Goal: Transaction & Acquisition: Purchase product/service

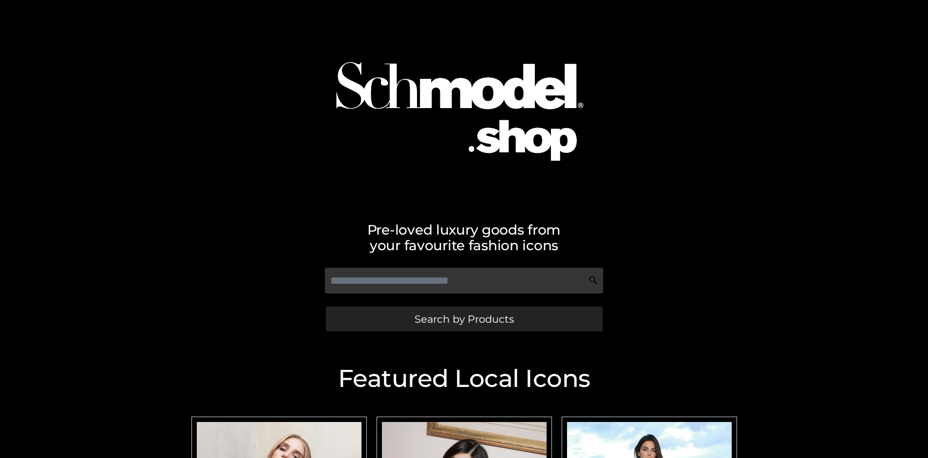
click at [464, 319] on span "Search by Products" at bounding box center [463, 319] width 99 height 10
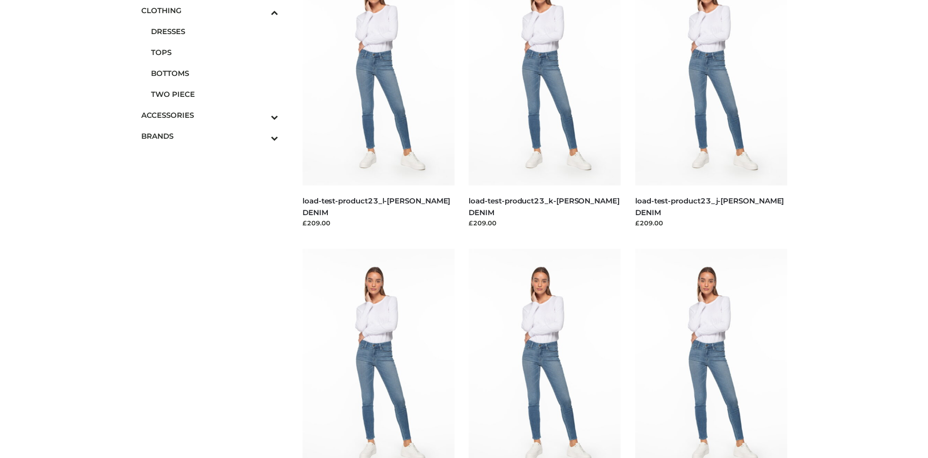
click at [214, 73] on span "BOTTOMS" at bounding box center [215, 73] width 128 height 11
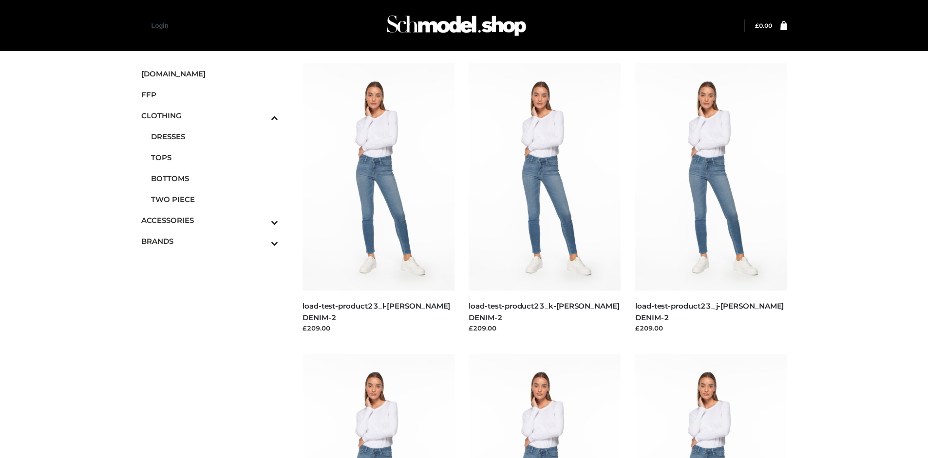
click at [378, 199] on img at bounding box center [378, 176] width 152 height 227
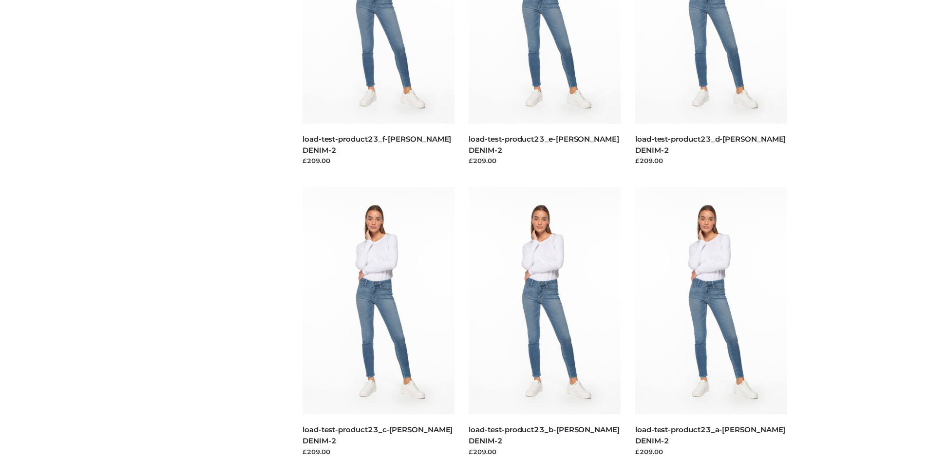
click at [711, 322] on img at bounding box center [711, 300] width 152 height 227
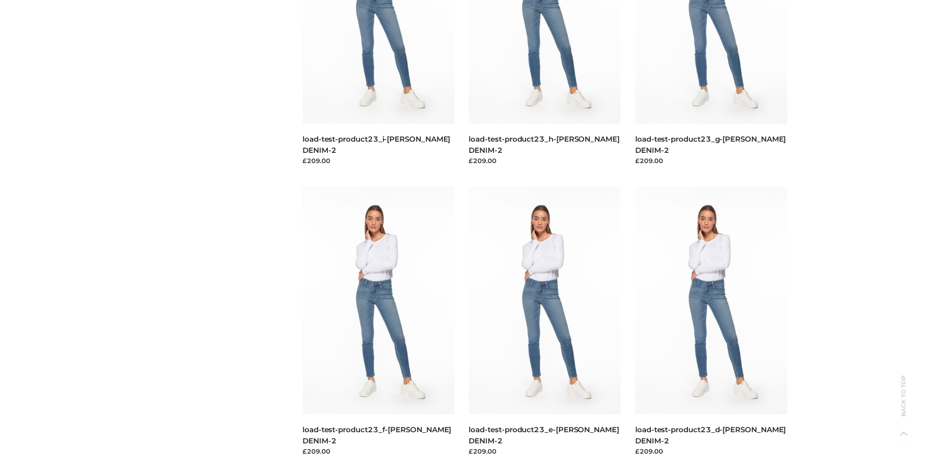
click at [545, 322] on img at bounding box center [545, 300] width 152 height 227
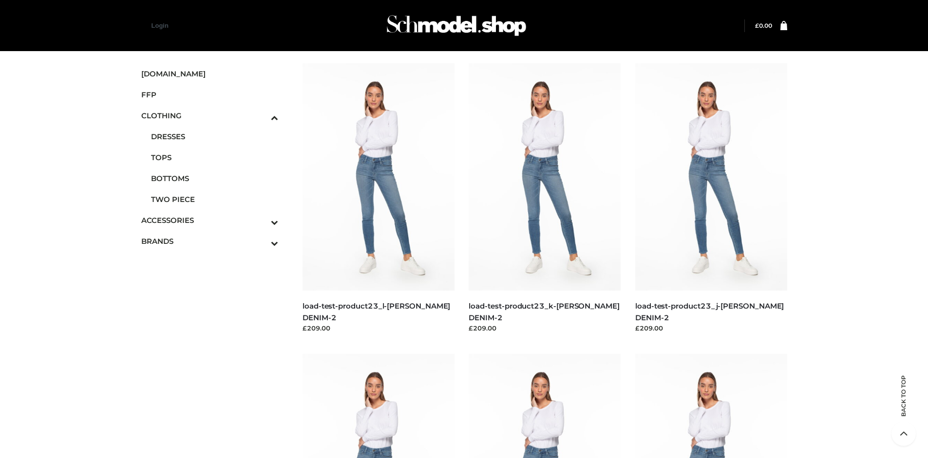
click at [261, 241] on icon "Toggle Submenu" at bounding box center [223, 243] width 109 height 11
click at [214, 199] on span "PARKERSMITH" at bounding box center [215, 199] width 128 height 11
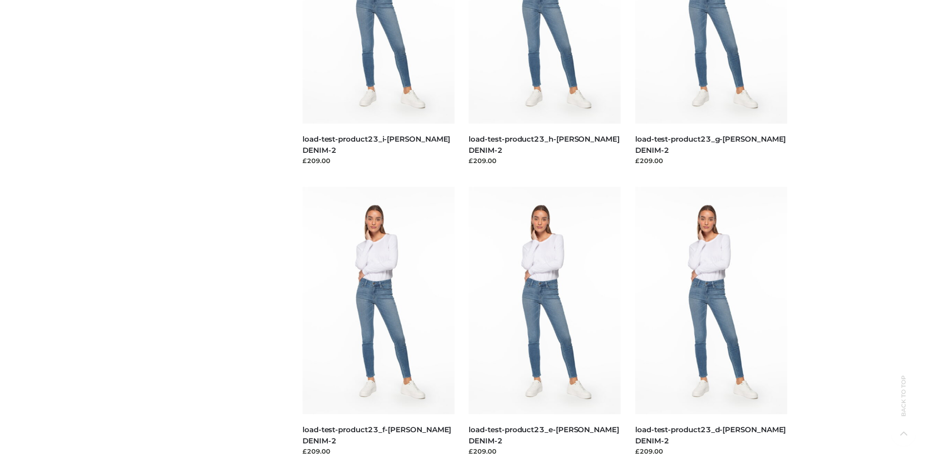
click at [711, 322] on img at bounding box center [711, 300] width 152 height 227
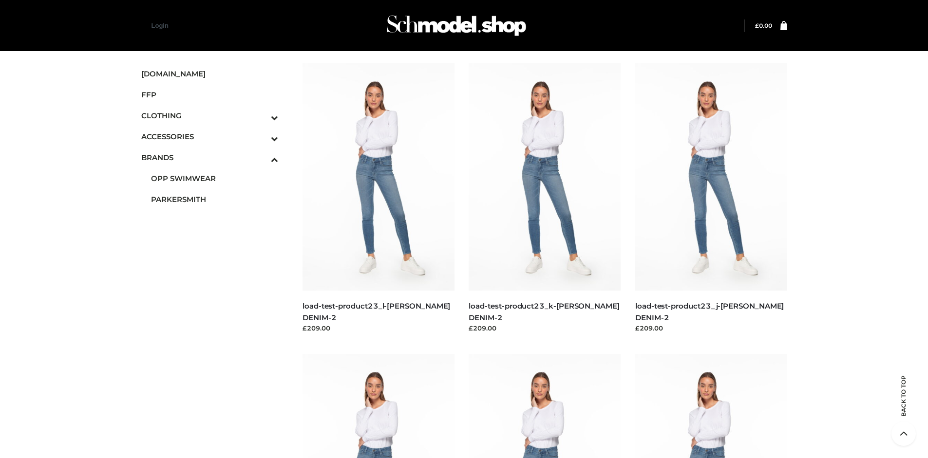
click at [378, 199] on img at bounding box center [378, 176] width 152 height 227
click at [261, 136] on icon "Toggle Submenu" at bounding box center [223, 138] width 109 height 11
click at [214, 178] on span "JEWELRY" at bounding box center [215, 178] width 128 height 11
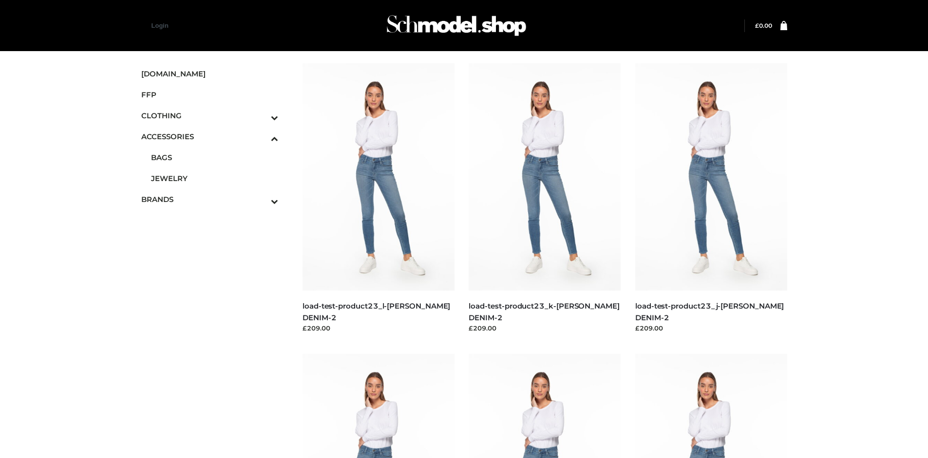
scroll to position [749, 0]
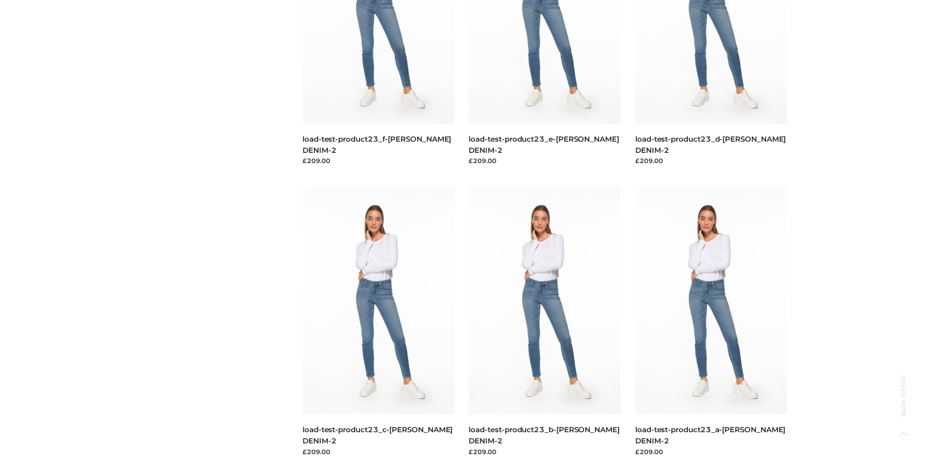
click at [378, 322] on img at bounding box center [378, 300] width 152 height 227
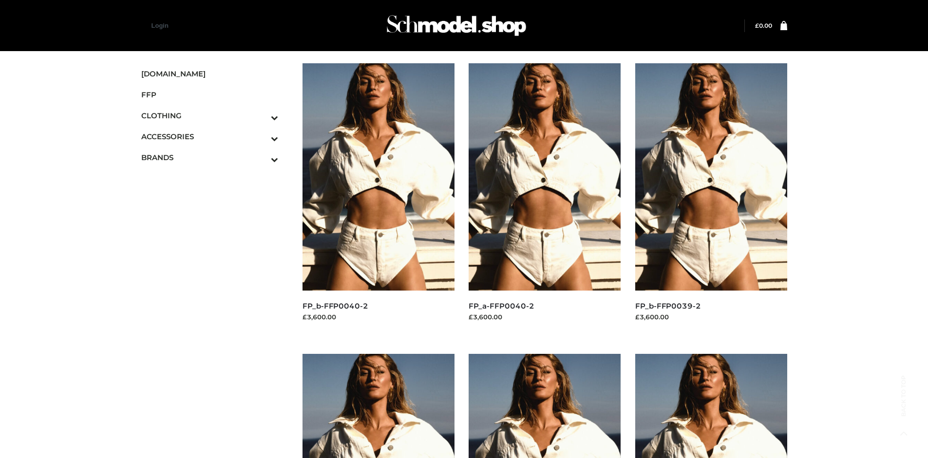
scroll to position [749, 0]
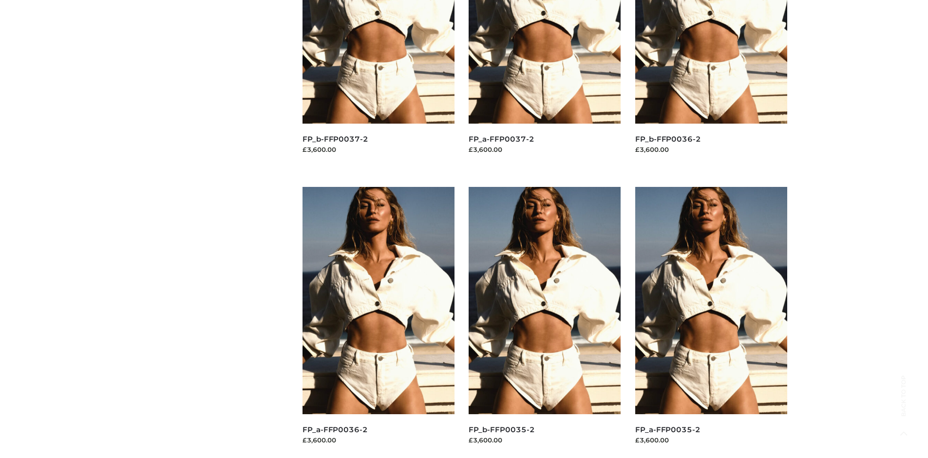
click at [545, 322] on img at bounding box center [545, 300] width 152 height 227
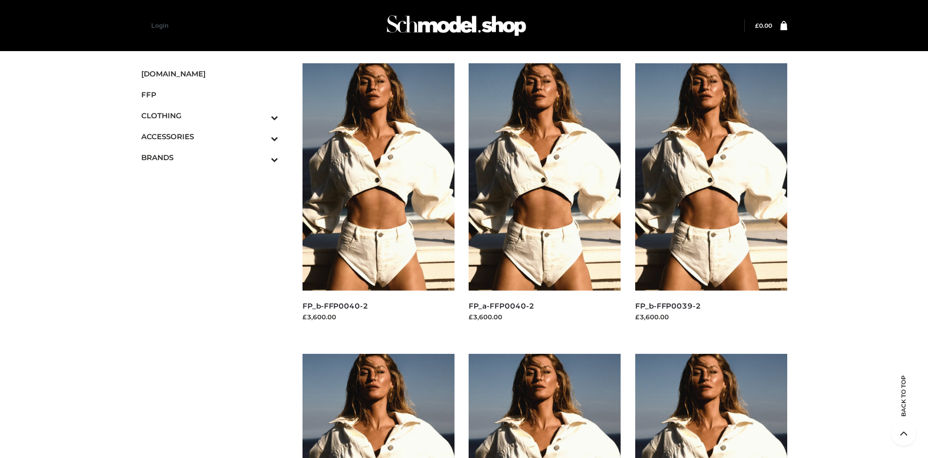
click at [378, 199] on img at bounding box center [378, 176] width 152 height 227
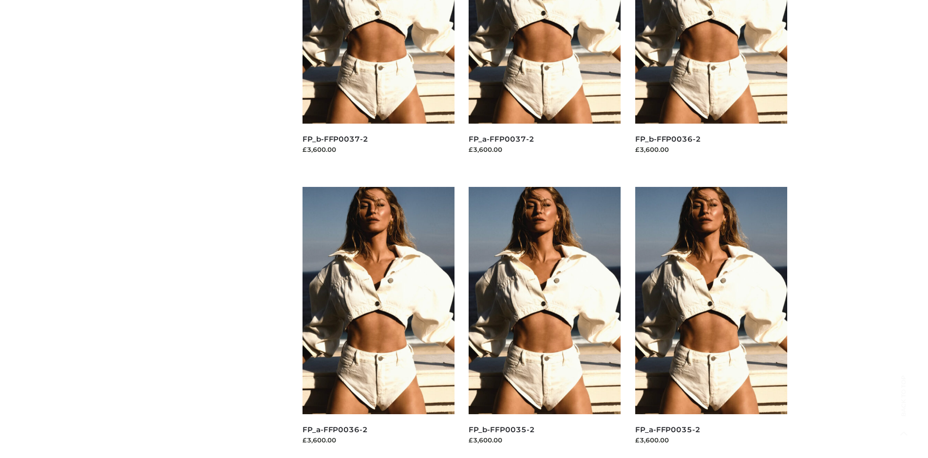
click at [711, 322] on img at bounding box center [711, 300] width 152 height 227
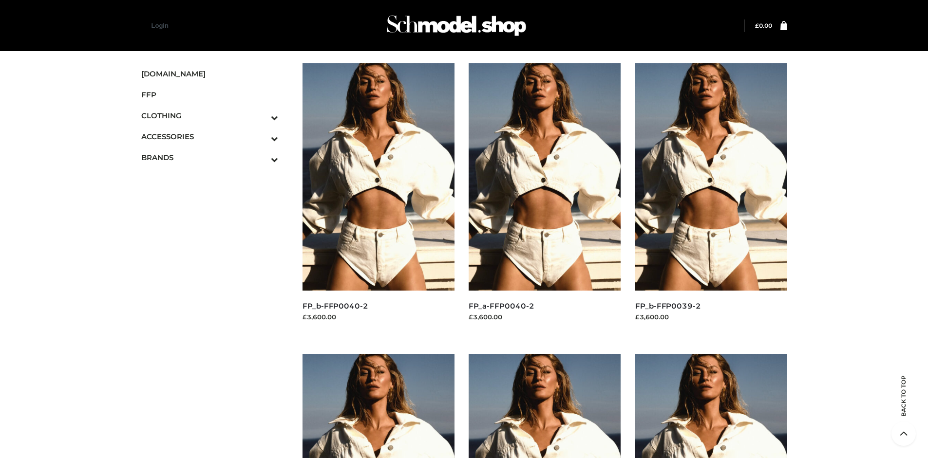
click at [711, 199] on img at bounding box center [711, 176] width 152 height 227
